Goal: Task Accomplishment & Management: Complete application form

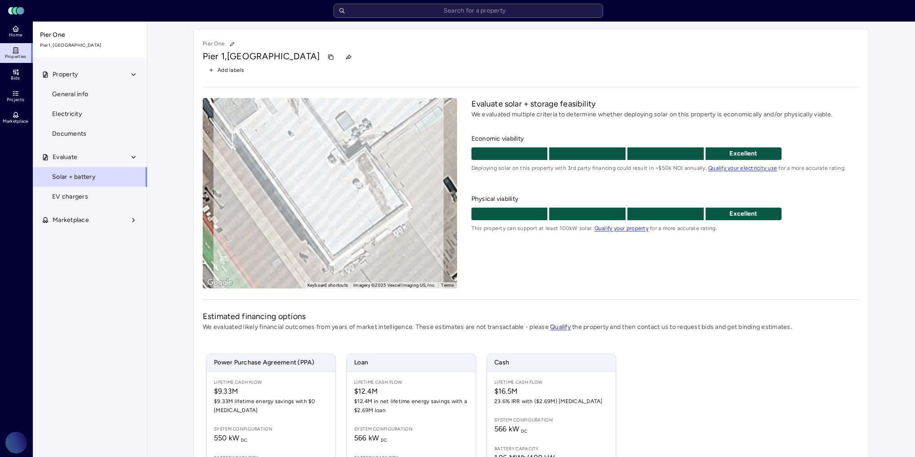
click at [20, 90] on link "Projects" at bounding box center [16, 96] width 33 height 20
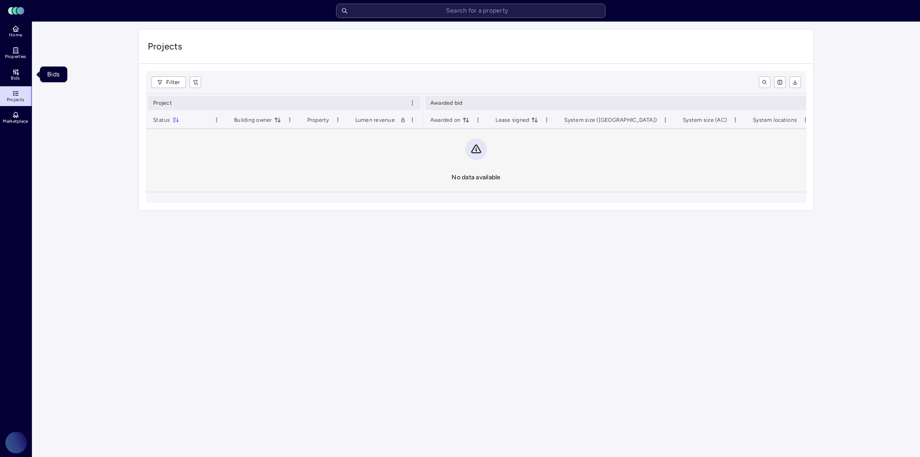
click at [20, 72] on link "Bids" at bounding box center [16, 75] width 33 height 20
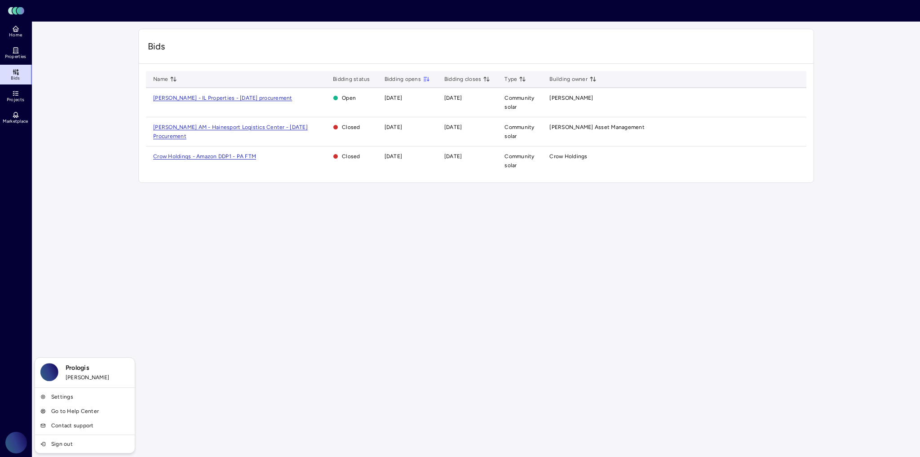
click at [22, 190] on html "Toggle Sidebar Lumen Energy Logo Home Properties Bids Projects Marketplace Prol…" at bounding box center [460, 95] width 920 height 190
click at [77, 399] on link "Settings" at bounding box center [85, 397] width 96 height 14
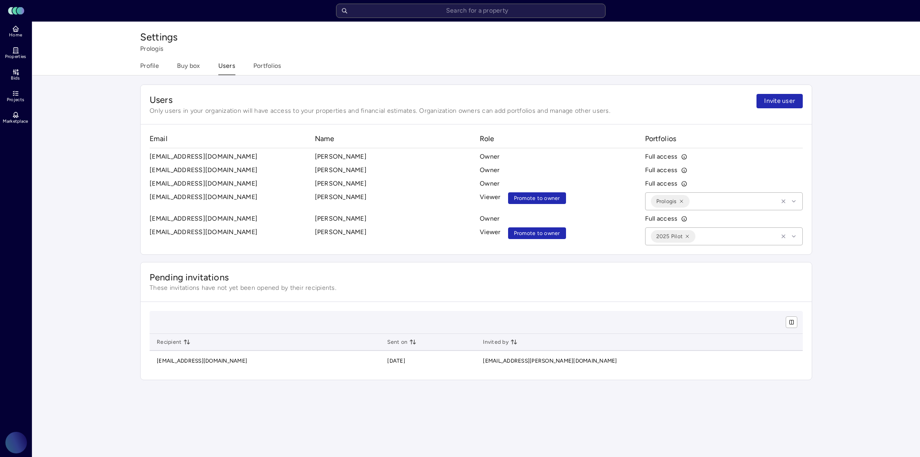
click at [147, 67] on button "Profile" at bounding box center [149, 68] width 19 height 14
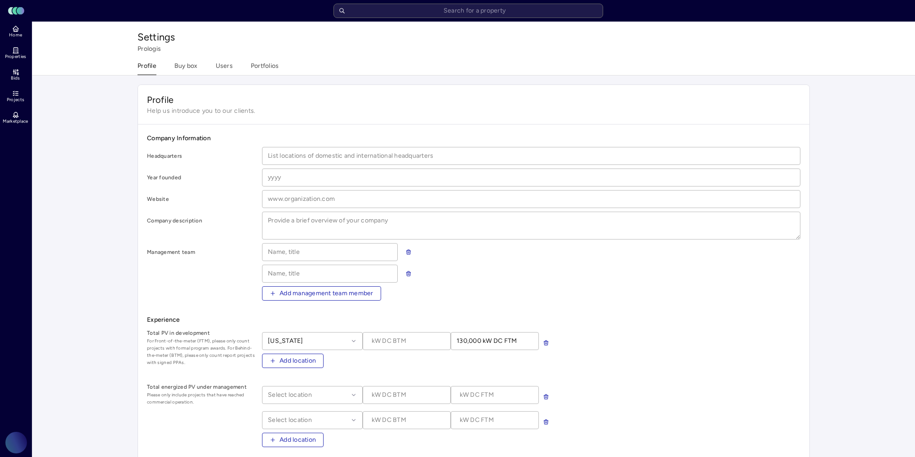
click at [195, 67] on box "Buy box" at bounding box center [185, 68] width 23 height 14
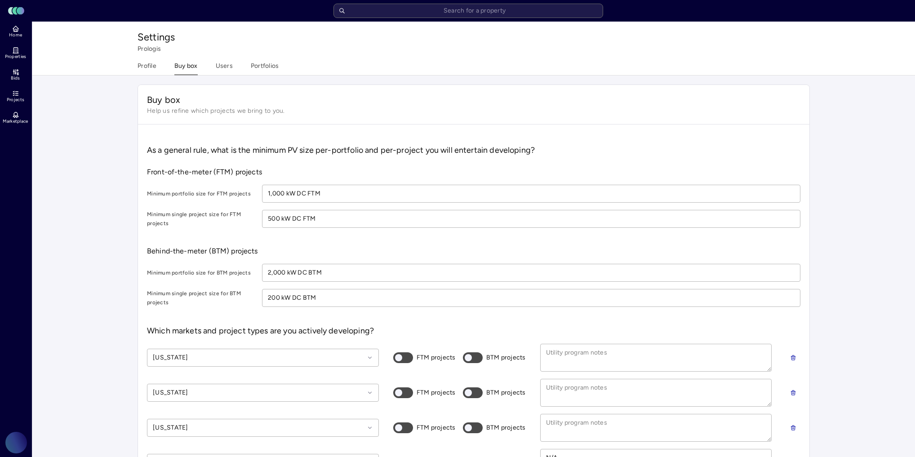
click at [226, 66] on button "Users" at bounding box center [224, 68] width 17 height 14
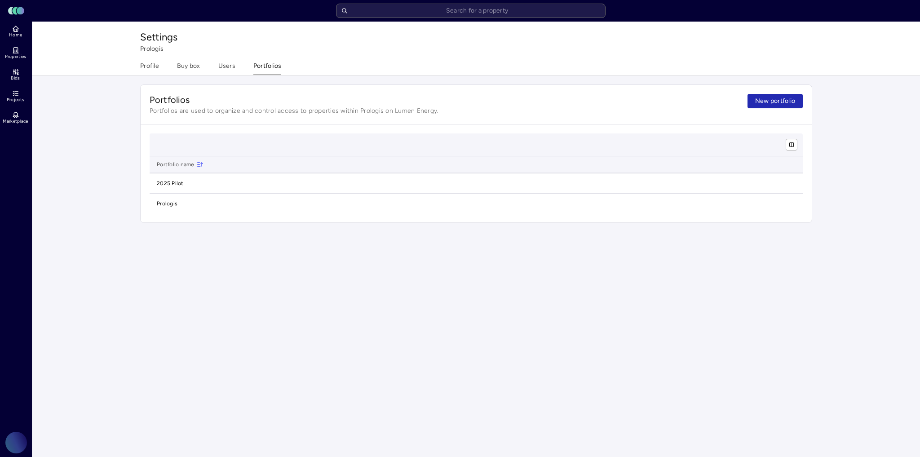
click at [253, 64] on button "Portfolios" at bounding box center [267, 68] width 28 height 14
click at [21, 97] on span "Projects" at bounding box center [16, 99] width 18 height 5
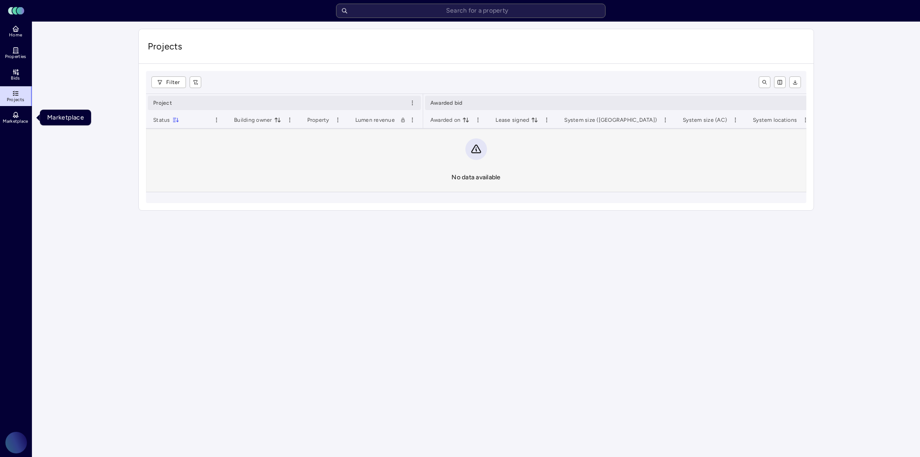
click at [21, 108] on link "Marketplace" at bounding box center [16, 118] width 33 height 20
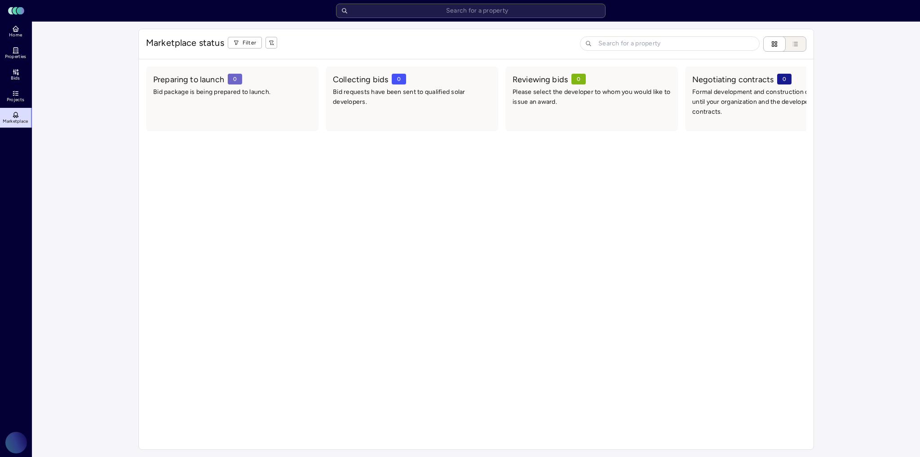
click at [18, 8] on rect at bounding box center [21, 11] width 8 height 8
click at [13, 36] on span "Home" at bounding box center [15, 34] width 13 height 5
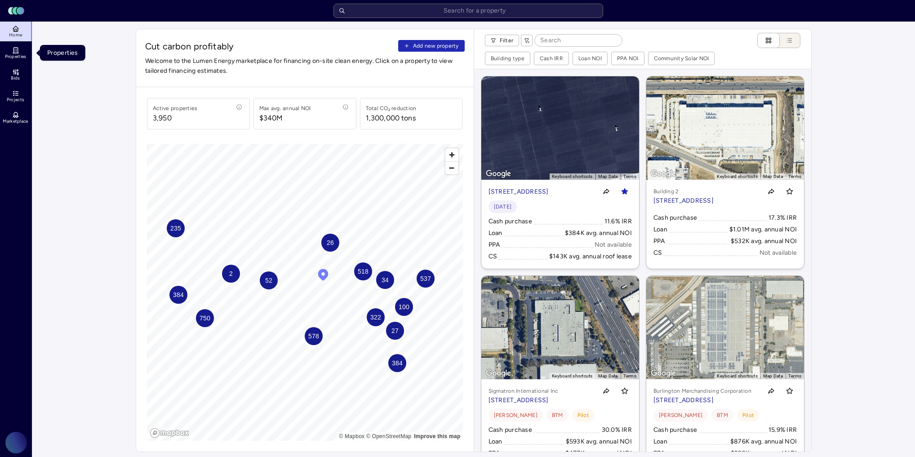
click at [21, 60] on link "Properties" at bounding box center [16, 53] width 33 height 20
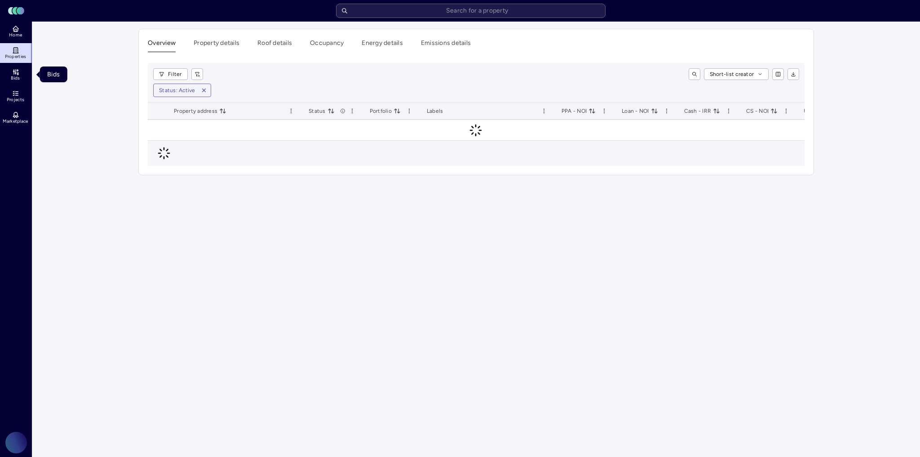
click at [20, 80] on link "Bids" at bounding box center [16, 75] width 33 height 20
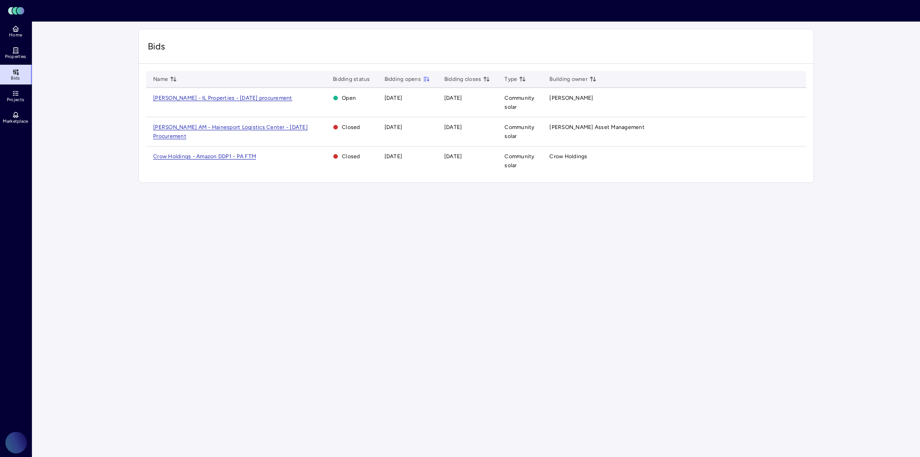
click at [27, 190] on html "Toggle Sidebar Lumen Energy Logo Home Properties Bids Projects Marketplace Prol…" at bounding box center [460, 95] width 920 height 190
click at [63, 400] on link "Settings" at bounding box center [85, 397] width 96 height 14
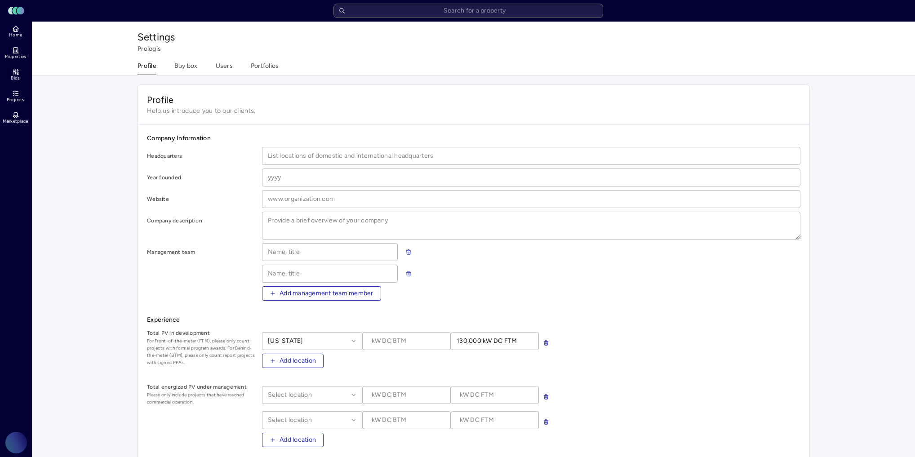
click at [146, 71] on button "Profile" at bounding box center [147, 68] width 19 height 14
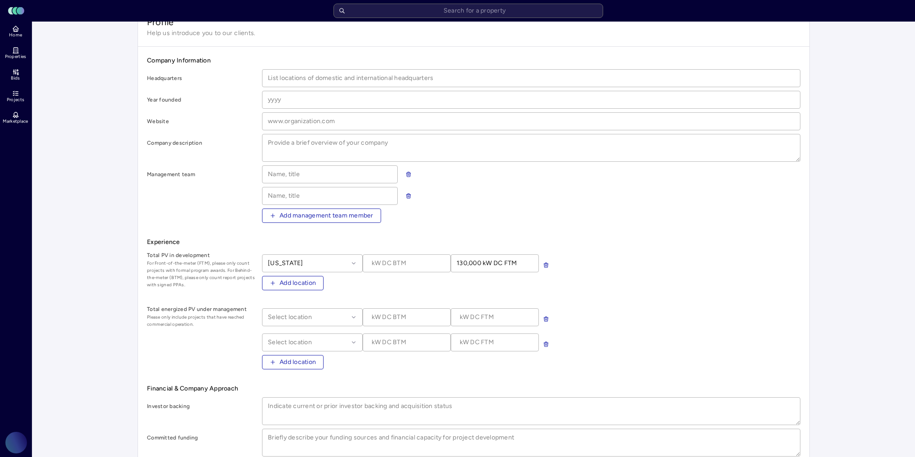
scroll to position [36, 0]
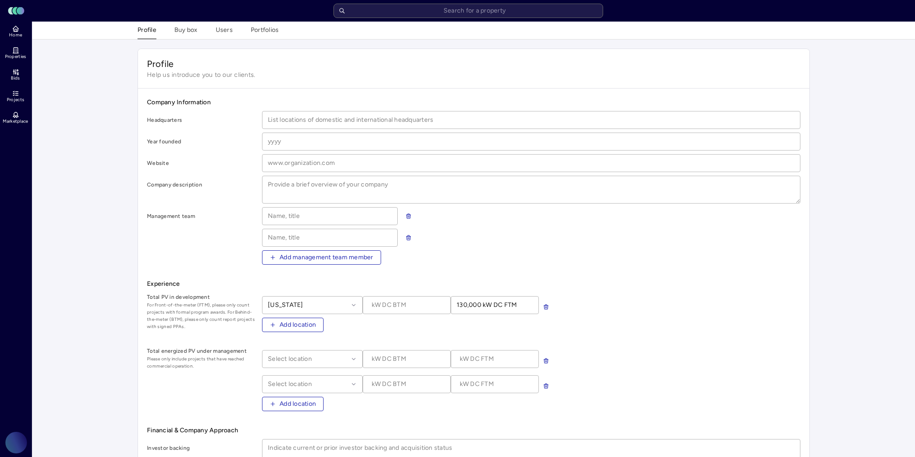
click at [196, 38] on box "Buy box" at bounding box center [185, 32] width 23 height 14
type textarea "x"
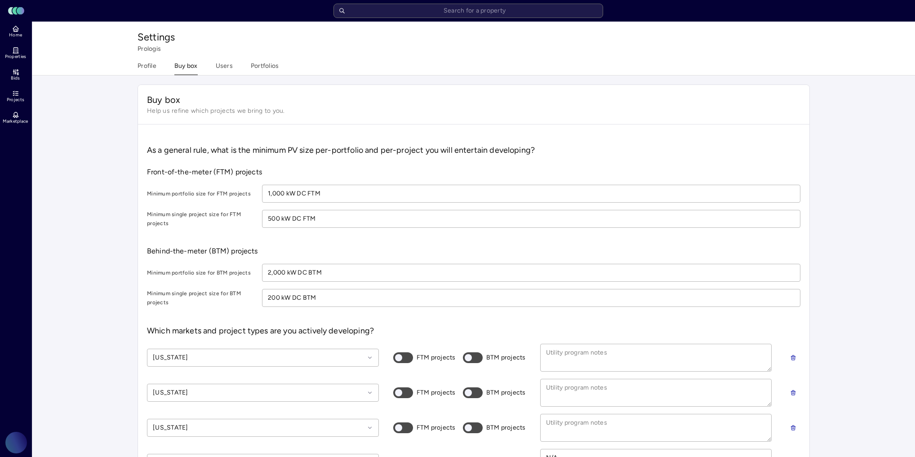
click at [227, 63] on button "Users" at bounding box center [224, 68] width 17 height 14
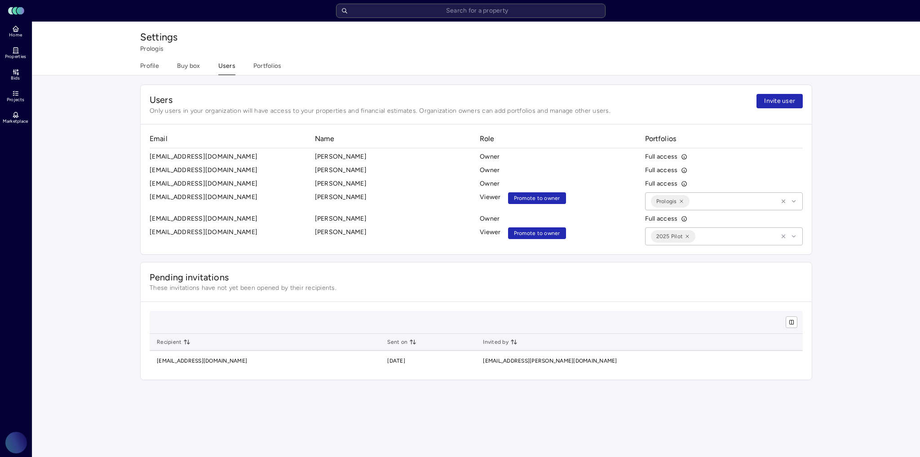
click at [302, 75] on div "Users Only users in your organization will have access to your properties and f…" at bounding box center [476, 232] width 690 height 314
click at [281, 71] on div "Profile Buy box Users Portfolios" at bounding box center [476, 68] width 672 height 14
click at [263, 67] on button "Portfolios" at bounding box center [267, 68] width 28 height 14
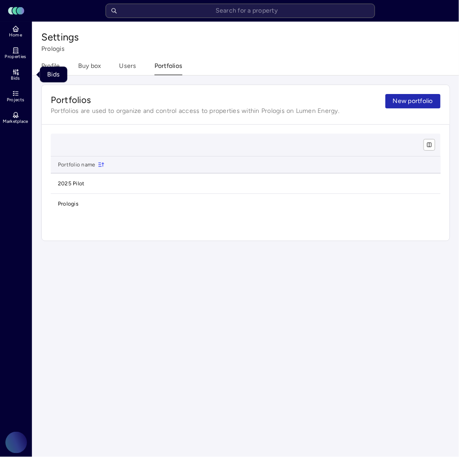
click at [17, 81] on link "Bids" at bounding box center [16, 75] width 33 height 20
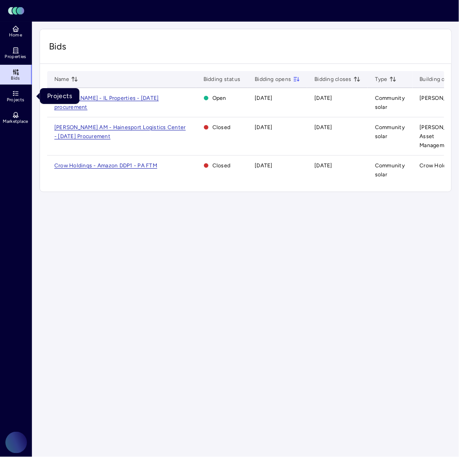
click at [13, 98] on span "Projects" at bounding box center [16, 99] width 18 height 5
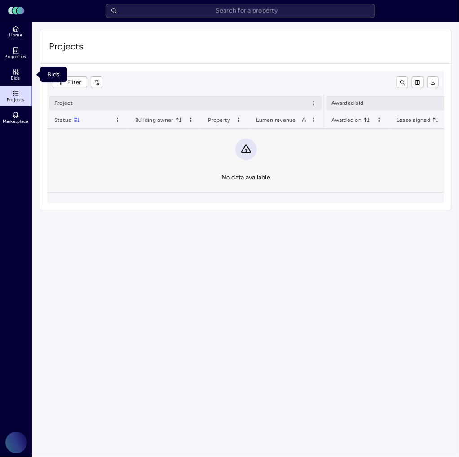
click at [18, 78] on span "Bids" at bounding box center [15, 77] width 9 height 5
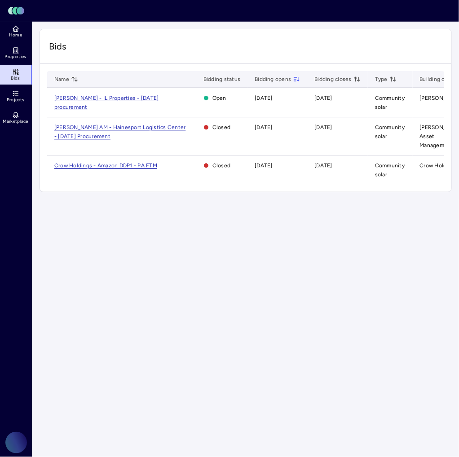
click at [149, 97] on span "[PERSON_NAME] - IL Properties - [DATE] procurement" at bounding box center [106, 102] width 105 height 15
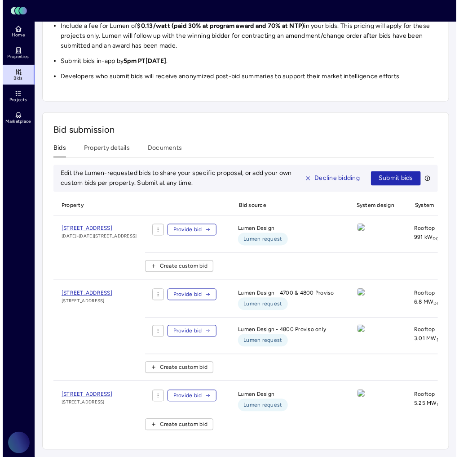
scroll to position [458, 0]
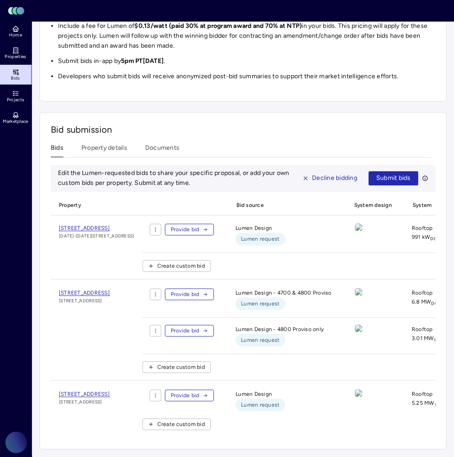
click at [200, 225] on span "Provide bid" at bounding box center [185, 229] width 29 height 9
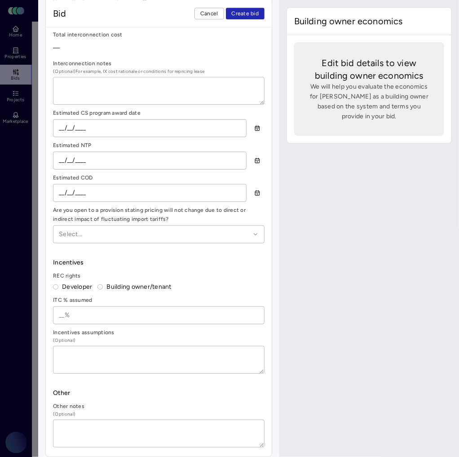
scroll to position [940, 0]
click at [84, 437] on textarea at bounding box center [158, 433] width 211 height 27
type textarea "x"
type textarea "hr"
type textarea "x"
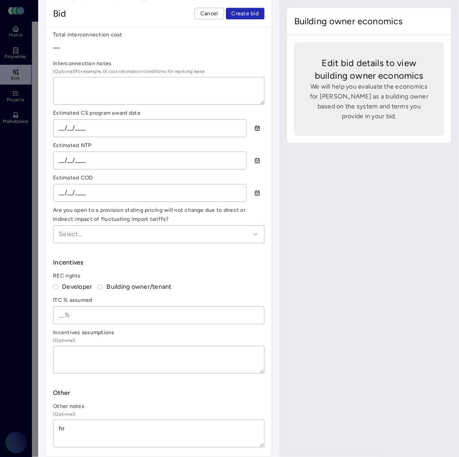
type textarea "hre"
type textarea "x"
type textarea "hrel"
type textarea "x"
type textarea "hrell"
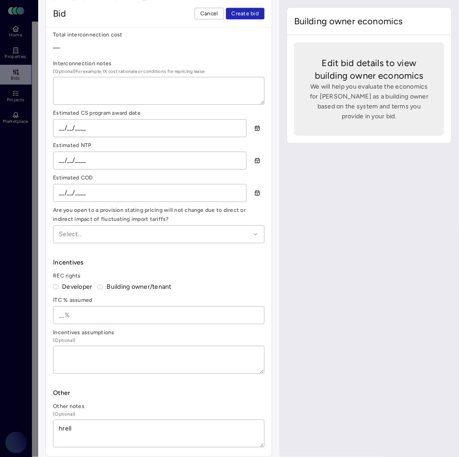
type textarea "x"
type textarea "hrelll"
type textarea "x"
type textarea "hrellll"
type textarea "x"
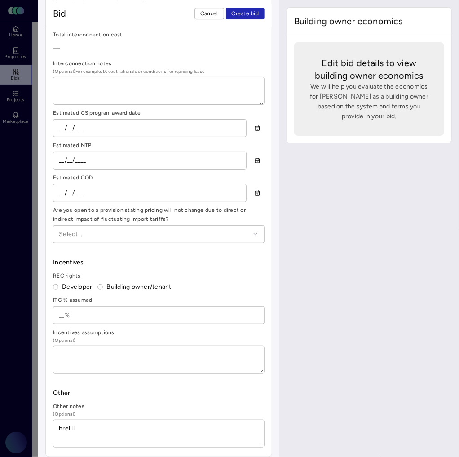
type textarea "hrelllll"
type textarea "x"
type textarea "hrellllll"
type textarea "x"
type textarea "hrelllllll"
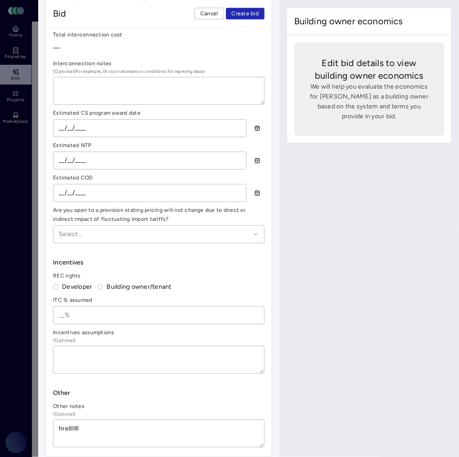
type textarea "x"
type textarea "hrellllllll"
type textarea "x"
type textarea "hrelllllllll"
type textarea "x"
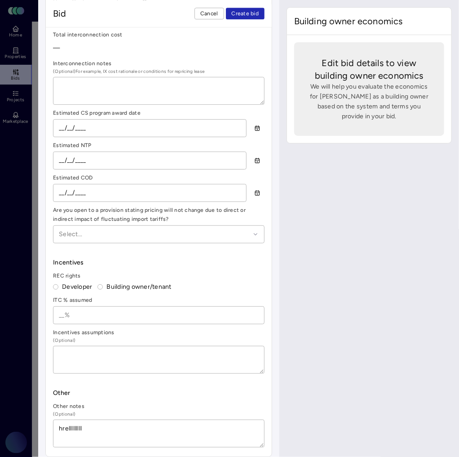
type textarea "hrellllllllll"
type textarea "x"
type textarea "hrelllllllllll"
type textarea "x"
type textarea "hrellllllllllll"
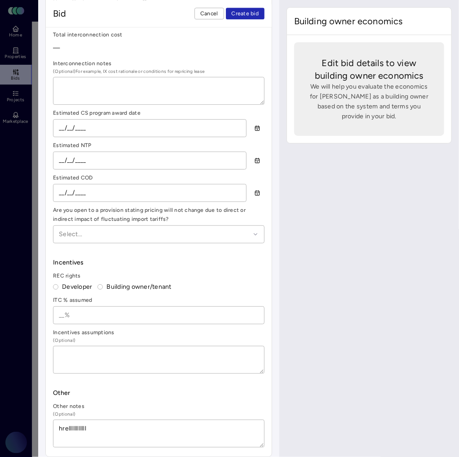
type textarea "x"
type textarea "hrelllllllllllll"
type textarea "x"
type textarea "hrellllllllllllll"
type textarea "x"
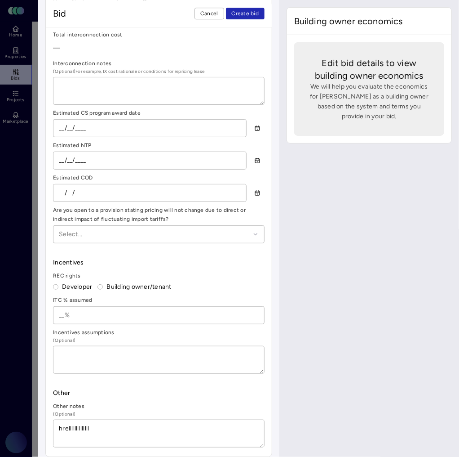
type textarea "hrelllllllllllllll"
type textarea "x"
type textarea "hrellllllllllllllll"
type textarea "x"
type textarea "hrelllllllllllllllll"
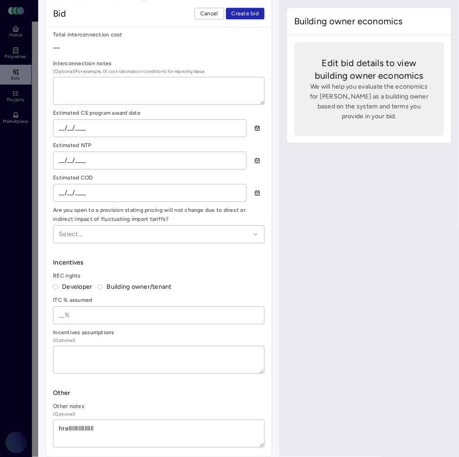
type textarea "x"
type textarea "hrellllllllllllllllll"
type textarea "x"
type textarea "hrelllllllllllllllllll"
type textarea "x"
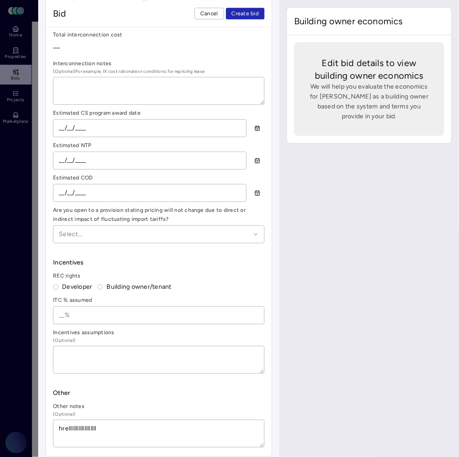
type textarea "hrellllllllllllllllllll"
type textarea "x"
type textarea "hrelllllllllllllllllllll"
type textarea "x"
type textarea "hrellllllllllllllllllllll"
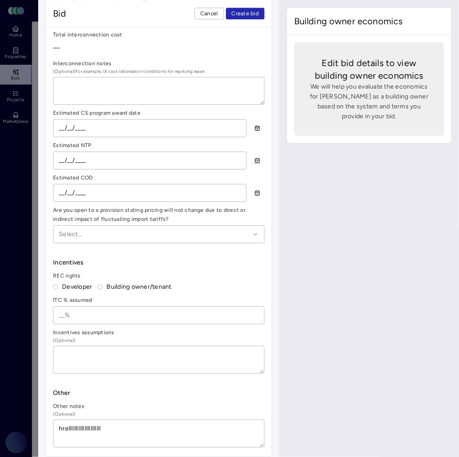
type textarea "x"
type textarea "hrelllllllllllllllllllllll"
type textarea "x"
type textarea "hrellllllllllllllllllllllll"
type textarea "x"
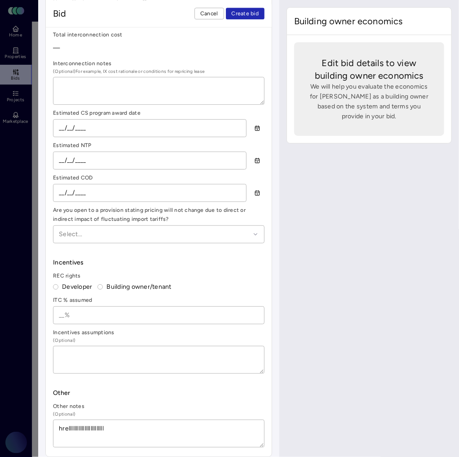
type textarea "hrelllllllllllllllllllllllll"
type textarea "x"
type textarea "hrellllllllllllllllllllllllll"
type textarea "x"
type textarea "hrelllllllllllllllllllllllllll"
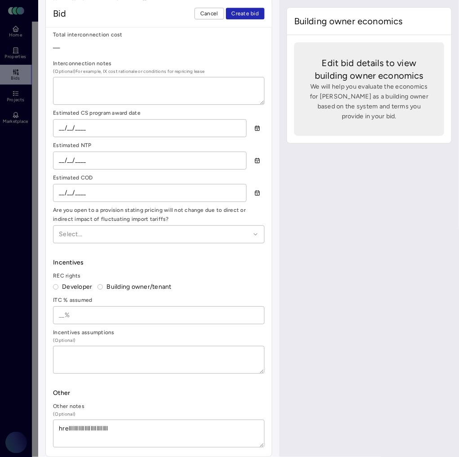
type textarea "x"
type textarea "hrellllllllllllllllllllllllllll"
type textarea "x"
type textarea "hrelllllllllllllllllllllllllllll"
type textarea "x"
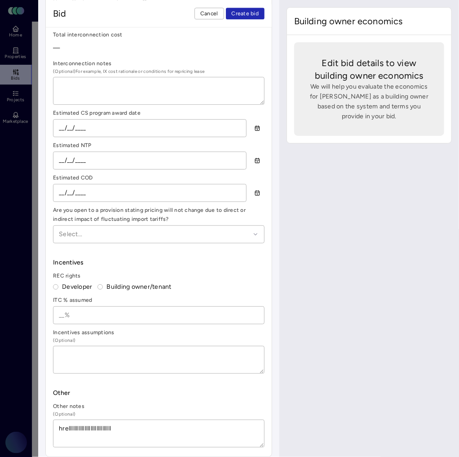
type textarea "hrellllllllllllllllllllllllllllll"
type textarea "x"
type textarea "hrelllllllllllllllllllllllllllllll"
type textarea "x"
type textarea "hrellllllllllllllllllllllllllllllll"
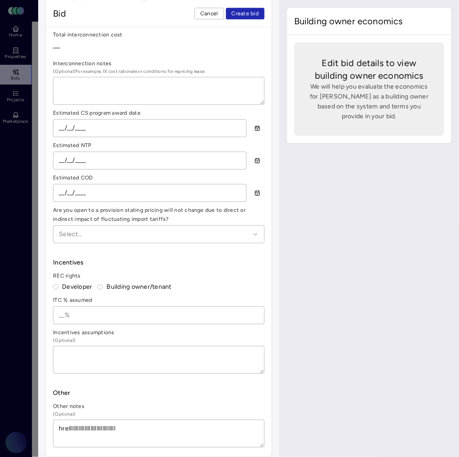
type textarea "x"
type textarea "hrelllllllllllllllllllllllllllllllll"
type textarea "x"
type textarea "hrellllllllllllllllllllllllllllllllll"
type textarea "x"
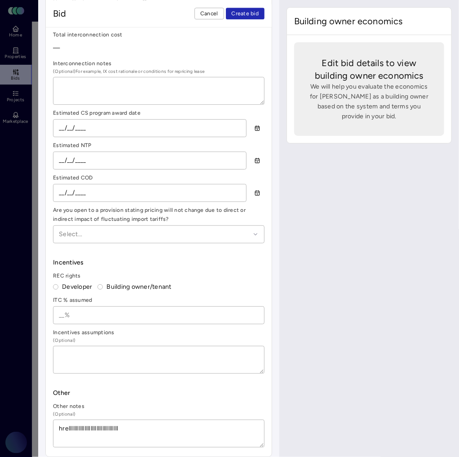
type textarea "hrelllllllllllllllllllllllllllllllllll"
type textarea "x"
type textarea "hrellllllllllllllllllllllllllllllllllll"
type textarea "x"
type textarea "hrelllllllllllllllllllllllllllllllllllll"
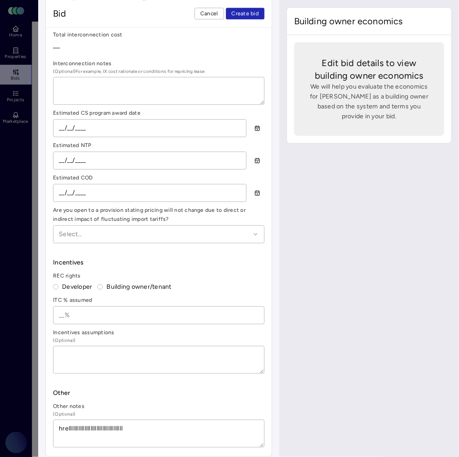
type textarea "x"
type textarea "hrellllllllllllllllllllllllllllllllllllll"
type textarea "x"
type textarea "hrelllllllllllllllllllllllllllllllllllllll"
type textarea "x"
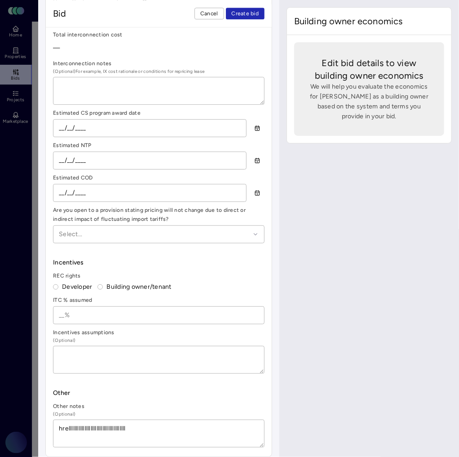
type textarea "hrellllllllllllllllllllllllllllllllllllllll"
type textarea "x"
type textarea "hrelllllllllllllllllllllllllllllllllllllllll"
type textarea "x"
type textarea "hrellllllllllllllllllllllllllllllllllllllllll"
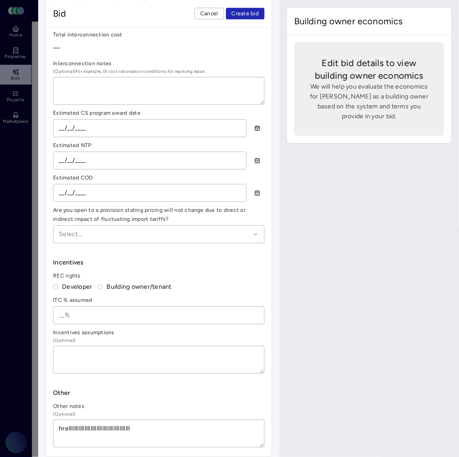
type textarea "x"
type textarea "hrelllllllllllllllllllllllllllllllllllllllllll"
type textarea "x"
type textarea "hrellllllllllllllllllllllllllllllllllllllllllll"
type textarea "x"
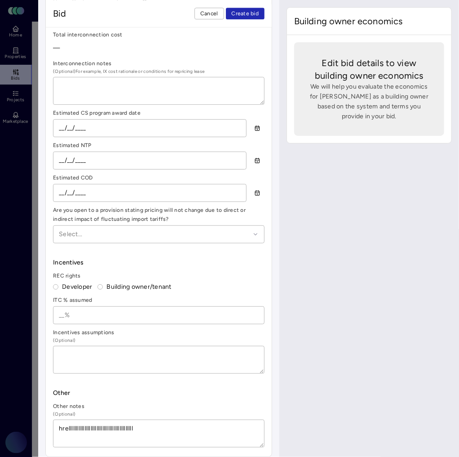
type textarea "hrelllllllllllllllllllllllllllllllllllllllllllll"
type textarea "x"
type textarea "hrellllllllllllllllllllllllllllllllllllllllllllll"
type textarea "x"
type textarea "hrelllllllllllllllllllllllllllllllllllllllllllllll"
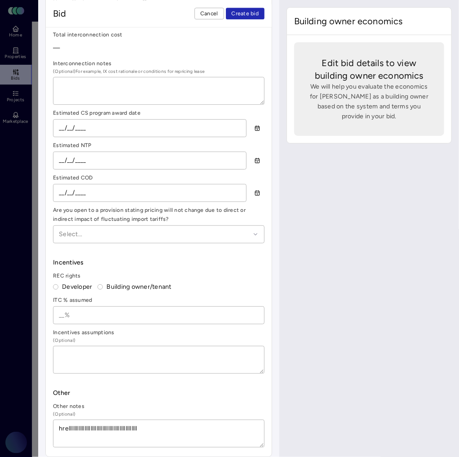
type textarea "x"
type textarea "hrellllllllllllllllllllllllllllllllllllllllllllllll"
type textarea "x"
type textarea "hrelllllllllllllllllllllllllllllllllllllllllllllllll"
type textarea "x"
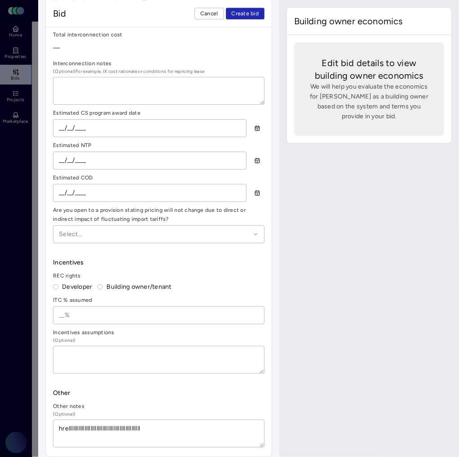
type textarea "hrellllllllllllllllllllllllllllllllllllllllllllllllll"
type textarea "x"
type textarea "hrelllllllllllllllllllllllllllllllllllllllllllllllllll"
type textarea "x"
type textarea "hrellllllllllllllllllllllllllllllllllllllllllllllllllll"
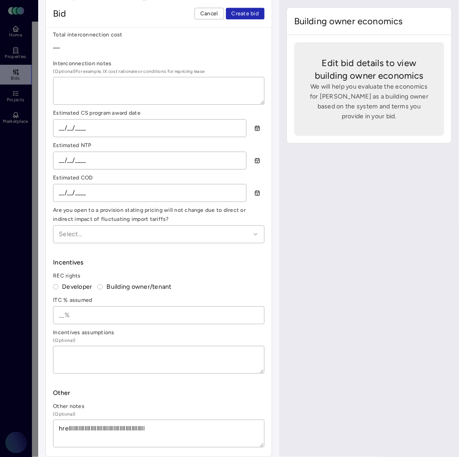
type textarea "x"
type textarea "hrelllllllllllllllllllllllllllllllllllllllllllllllllllll"
type textarea "x"
type textarea "hrellllllllllllllllllllllllllllllllllllllllllllllllllllll"
type textarea "x"
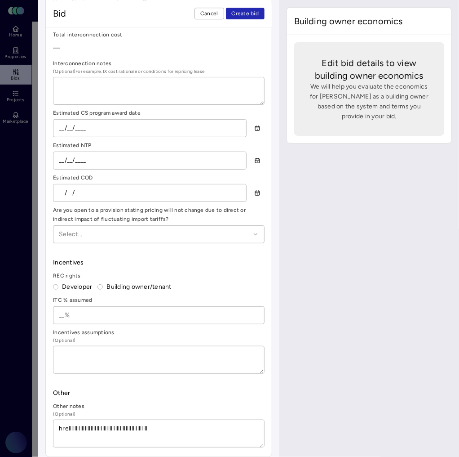
type textarea "hrelllllllllllllllllllllllllllllllllllllllllllllllllllllll"
type textarea "x"
type textarea "hrellllllllllllllllllllllllllllllllllllllllllllllllllllllll"
type textarea "x"
type textarea "hrelllllllllllllllllllllllllllllllllllllllllllllllllllllllll"
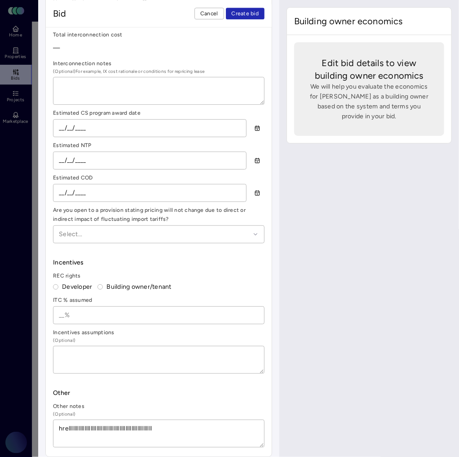
type textarea "x"
type textarea "hrellllllllllllllllllllllllllllllllllllllllllllllllllllllllll"
type textarea "x"
type textarea "hrelllllllllllllllllllllllllllllllllllllllllllllllllllllllllll"
type textarea "x"
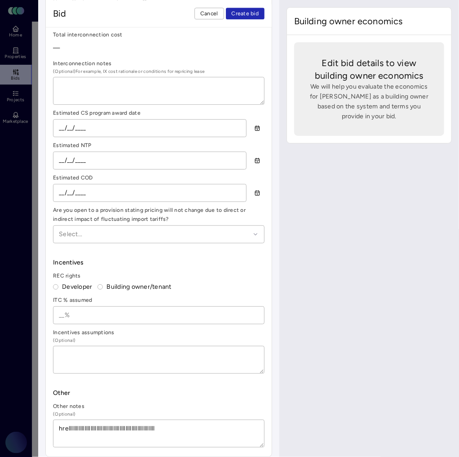
type textarea "hrellllllllllllllllllllllllllllllllllllllllllllllllllllllllllll"
type textarea "x"
type textarea "hrelllllllllllllllllllllllllllllllllllllllllllllllllllllllllllll"
type textarea "x"
type textarea "hrellllllllllllllllllllllllllllllllllllllllllllllllllllllllllllll"
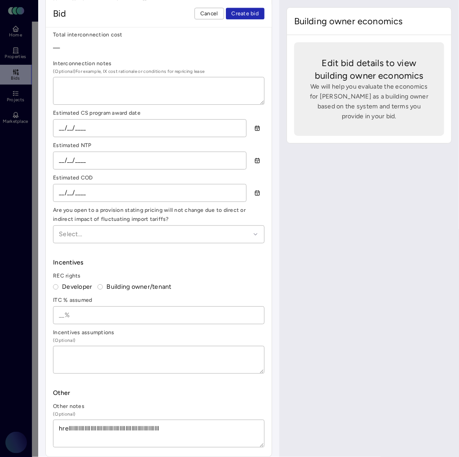
type textarea "x"
type textarea "hrelllllllllllllllllllllllllllllllllllllllllllllllllllllllllllllll"
type textarea "x"
type textarea "hrellllllllllllllllllllllllllllllllllllllllllllllllllllllllllllllll"
type textarea "x"
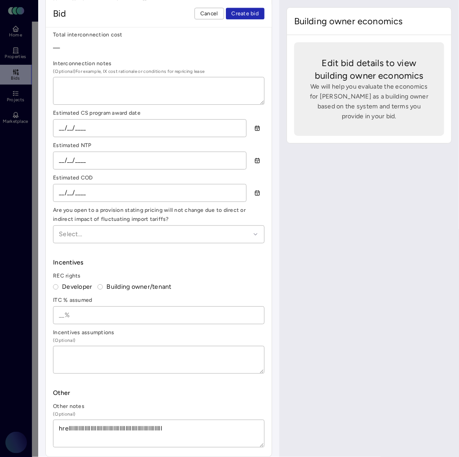
type textarea "hrelllllllllllllllllllllllllllllllllllllllllllllllllllllllllllllllll"
type textarea "x"
type textarea "hrellllllllllllllllllllllllllllllllllllllllllllllllllllllllllllllllll"
type textarea "x"
type textarea "hrelllllllllllllllllllllllllllllllllllllllllllllllllllllllllllllllllll"
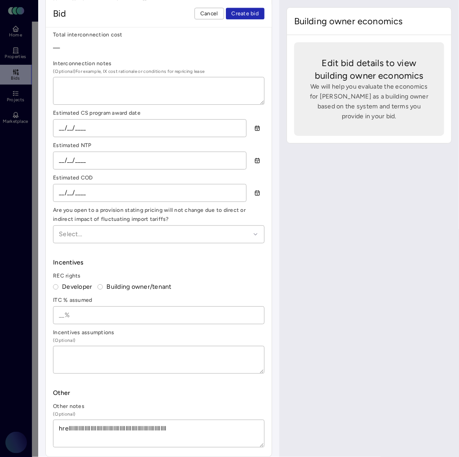
type textarea "x"
type textarea "hrellllllllllllllllllllllllllllllllllllllllllllllllllllllllllllllllllll"
type textarea "x"
type textarea "hrelllllllllllllllllllllllllllllllllllllllllllllllllllllllllllllllllllll"
type textarea "x"
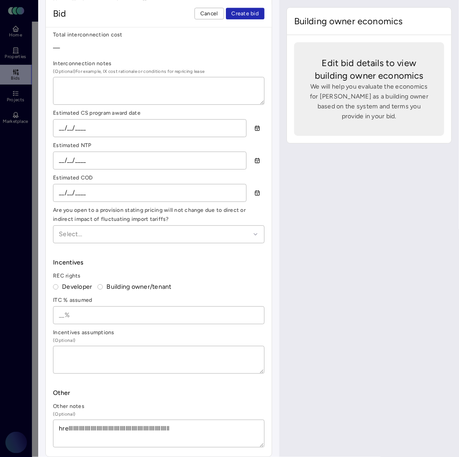
type textarea "hrellllllllllllllllllllllllllllllllllllllllllllllllllllllllllllllllllllll"
type textarea "x"
type textarea "hrelllllllllllllllllllllllllllllllllllllllllllllllllllllllllllllllllllllll"
type textarea "x"
type textarea "hrellllllllllllllllllllllllllllllllllllllllllllllllllllllllllllllllllllllll"
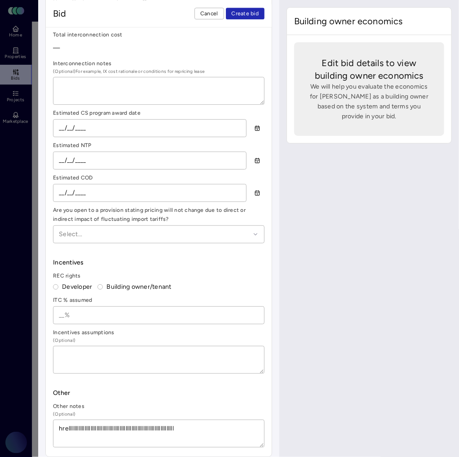
type textarea "x"
type textarea "hrelllllllllllllllllllllllllllllllllllllllllllllllllllllllllllllllllllllllll"
type textarea "x"
type textarea "hrellllllllllllllllllllllllllllllllllllllllllllllllllllllllllllllllllllllllll"
type textarea "x"
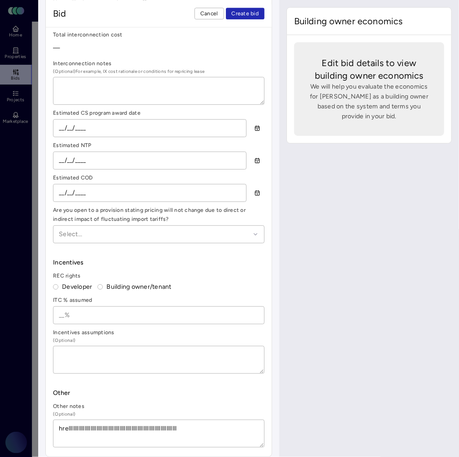
type textarea "hrelllllllllllllllllllllllllllllllllllllllllllllllllllllllllllllllllllllllllll"
type textarea "x"
type textarea "hrellllllllllllllllllllllllllllllllllllllllllllllllllllllllllllllllllllllllllll"
type textarea "x"
type textarea "hrelllllllllllllllllllllllllllllllllllllllllllllllllllllllllllllllllllllllllllll"
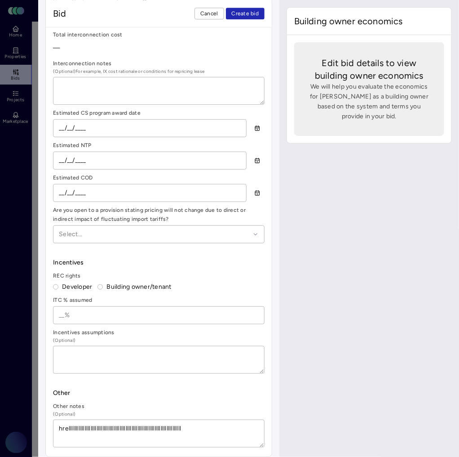
type textarea "x"
type textarea "hrellllllllllllllllllllllllllllllllllllllllllllllllllllllllllllllllllllllllllll…"
type textarea "x"
type textarea "hrellllllllllllllllllllllllllllllllllllllllllllllllllllllllllllllllllllllllllll…"
type textarea "x"
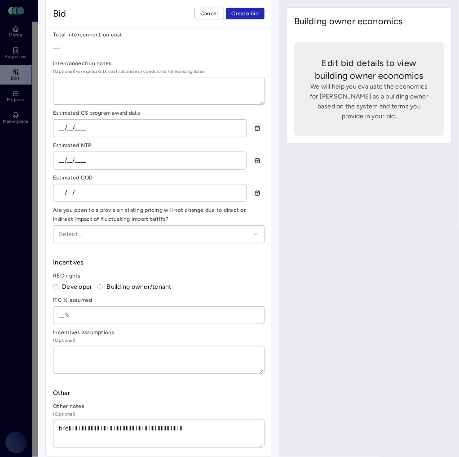
type textarea "hrellllllllllllllllllllllllllllllllllllllllllllllllllllllllllllllllllllllllllll…"
type textarea "x"
type textarea "hrellllllllllllllllllllllllllllllllllllllllllllllllllllllllllllllllllllllllllll…"
type textarea "x"
type textarea "hrellllllllllllllllllllllllllllllllllllllllllllllllllllllllllllllllllllllllllll…"
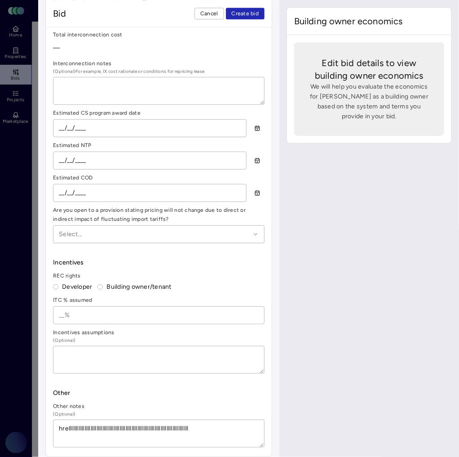
type textarea "x"
type textarea "hrellllllllllllllllllllllllllllllllllllllllllllllllllllllllllllllllllllllllllll…"
type textarea "x"
type textarea "hrellllllllllllllllllllllllllllllllllllllllllllllllllllllllllllllllllllllllllll…"
type textarea "x"
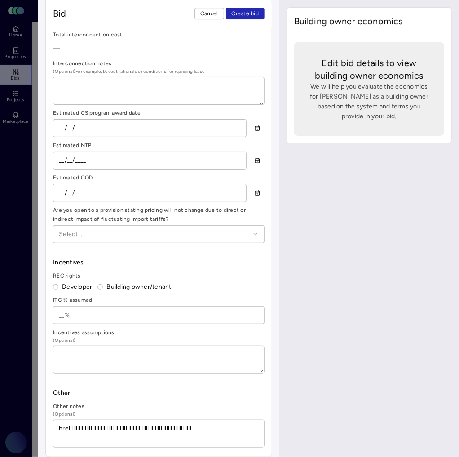
type textarea "hrellllllllllllllllllllllllllllllllllllllllllllllllllllllllllllllllllllllllllll…"
type textarea "x"
type textarea "hrellllllllllllllllllllllllllllllllllllllllllllllllllllllllllllllllllllllllllll…"
type textarea "x"
type textarea "hrellllllllllllllllllllllllllllllllllllllllllllllllllllllllllllllllllllllllllll…"
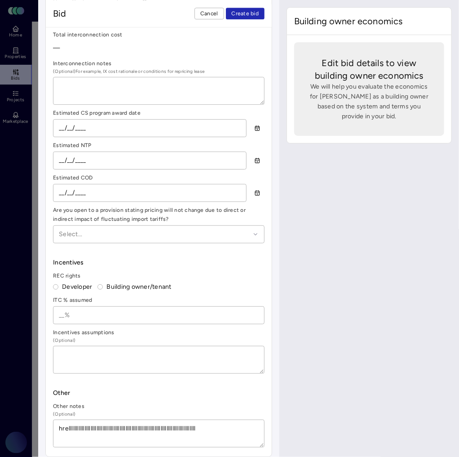
type textarea "x"
type textarea "hrellllllllllllllllllllllllllllllllllllllllllllllllllllllllllllllllllllllllllll…"
type textarea "x"
type textarea "hrellllllllllllllllllllllllllllllllllllllllllllllllllllllllllllllllllllllllllll…"
type textarea "x"
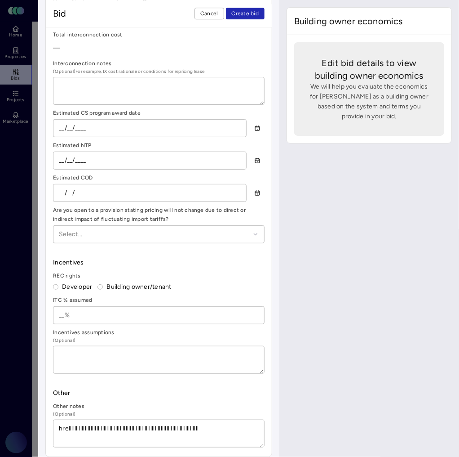
type textarea "hrellllllllllllllllllllllllllllllllllllllllllllllllllllllllllllllllllllllllllll…"
type textarea "x"
type textarea "hrellllllllllllllllllllllllllllllllllllllllllllllllllllllllllllllllllllllllllll…"
type textarea "x"
type textarea "hrellllllllllllllllllllllllllllllllllllllllllllllllllllllllllllllllllllllllllll…"
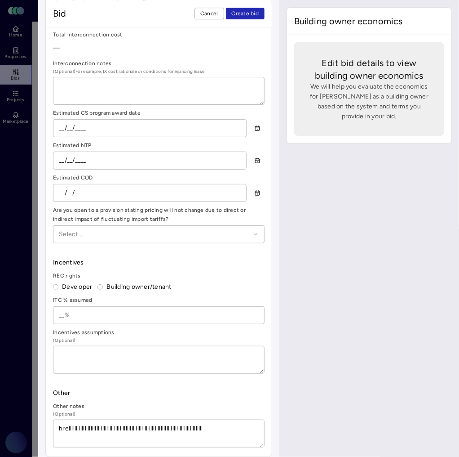
type textarea "x"
type textarea "hrellllllllllllllllllllllllllllllllllllllllllllllllllllllllllllllllllllllllllll…"
type textarea "x"
type textarea "hrellllllllllllllllllllllllllllllllllllllllllllllllllllllllllllllllllllllllllll…"
type textarea "x"
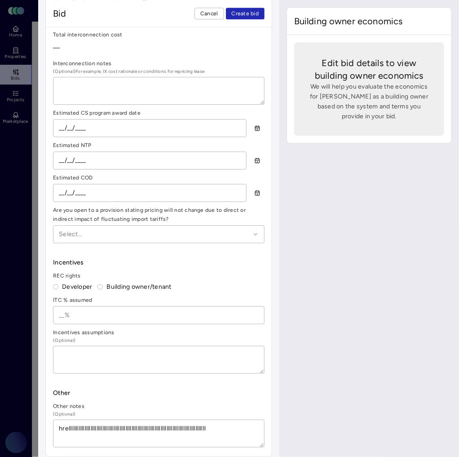
type textarea "hrellllllllllllllllllllllllllllllllllllllllllllllllllllllllllllllllllllllllllll…"
type textarea "x"
type textarea "hrellllllllllllllllllllllllllllllllllllllllllllllllllllllllllllllllllllllllllll…"
type textarea "x"
type textarea "hrellllllllllllllllllllllllllllllllllllllllllllllllllllllllllllllllllllllllllll…"
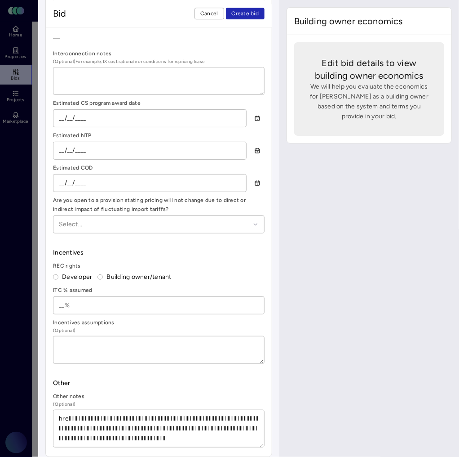
scroll to position [950, 0]
click at [56, 419] on textarea "hrellllllllllllllllllllllllllllllllllllllllllllllllllllllllllllllllllllllllllll…" at bounding box center [158, 428] width 211 height 37
paste textarea "hrellllllllllllllllllllllllllllllllllllllllllllllllllllllllllllllllllllllllllll…"
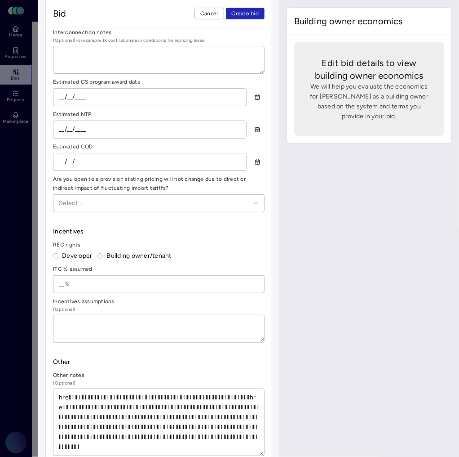
paste textarea "hrellllllllllllllllllllllllllllllllllllllllllllllllllllllllllllllllllllllllllll…"
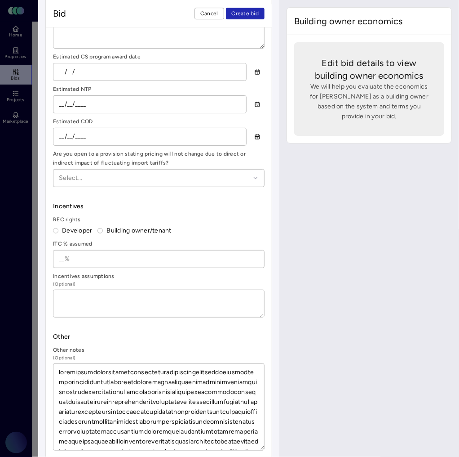
paste textarea "hrellllllllllllllllllllllllllllllllllllllllllllllllllllllllllllllllllllllllllll…"
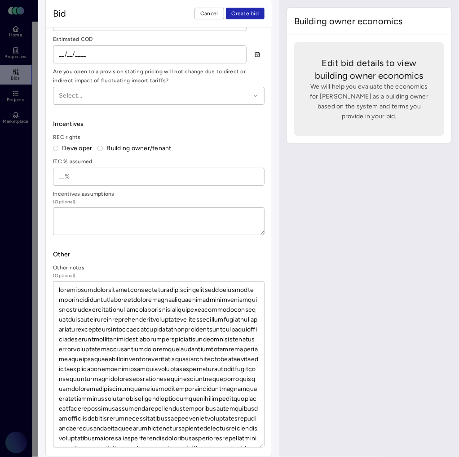
paste textarea "hrellllllllllllllllllllllllllllllllllllllllllllllllllllllllllllllllllllllllllll…"
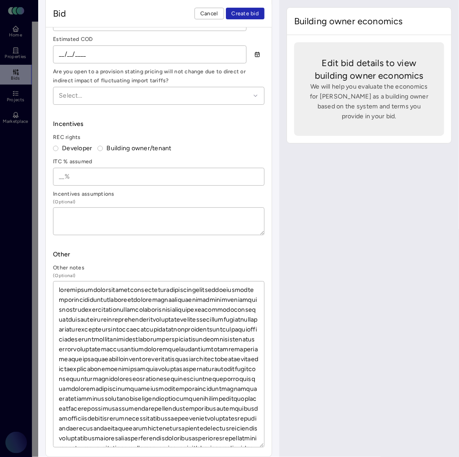
paste
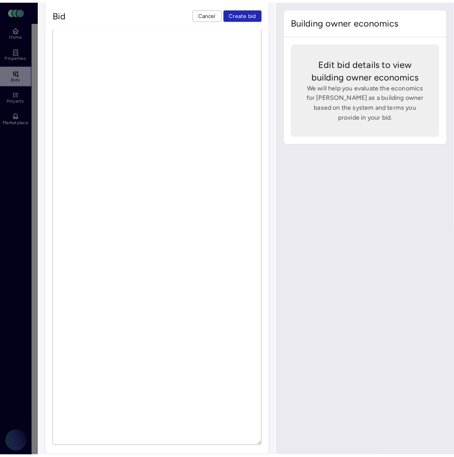
scroll to position [940, 0]
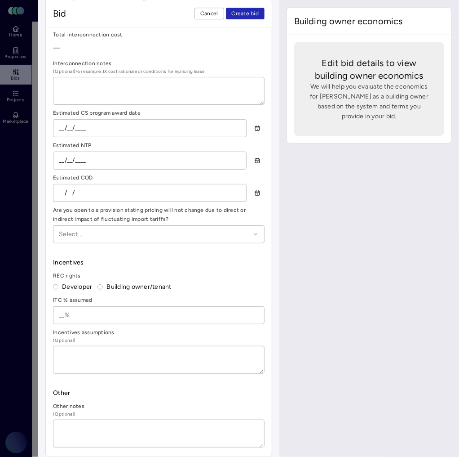
click at [208, 15] on span "Cancel" at bounding box center [209, 13] width 18 height 9
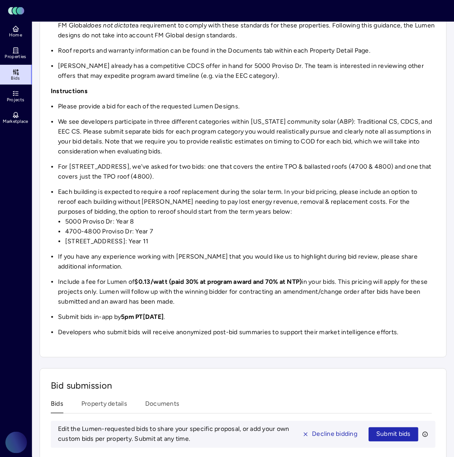
scroll to position [171, 0]
